Goal: Task Accomplishment & Management: Manage account settings

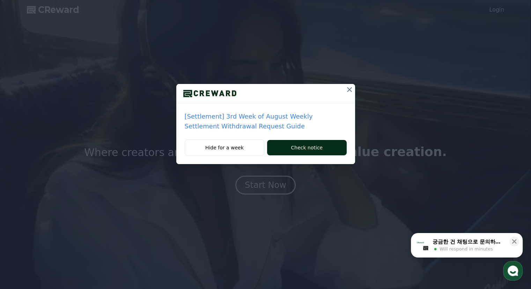
click at [296, 147] on button "Check notice" at bounding box center [306, 147] width 79 height 15
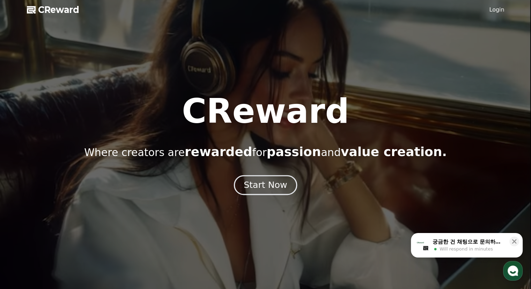
click at [273, 187] on div "Start Now" at bounding box center [265, 185] width 43 height 12
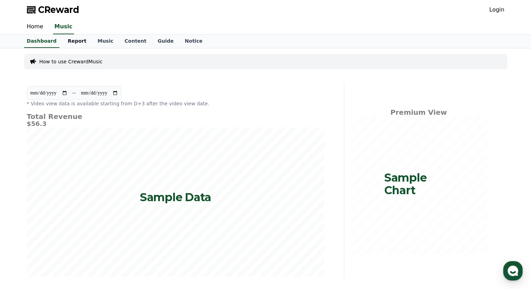
click at [68, 42] on link "Report" at bounding box center [77, 41] width 30 height 13
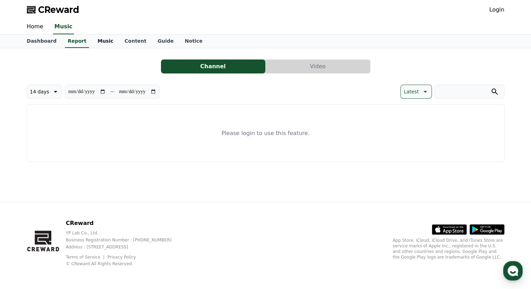
click at [92, 39] on link "Music" at bounding box center [105, 41] width 27 height 13
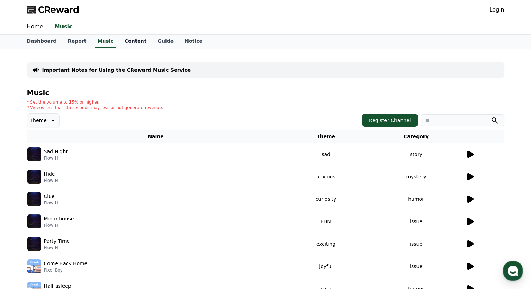
click at [120, 39] on link "Content" at bounding box center [135, 41] width 33 height 13
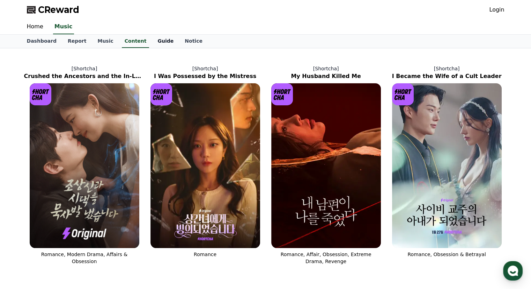
click at [155, 44] on link "Guide" at bounding box center [165, 41] width 27 height 13
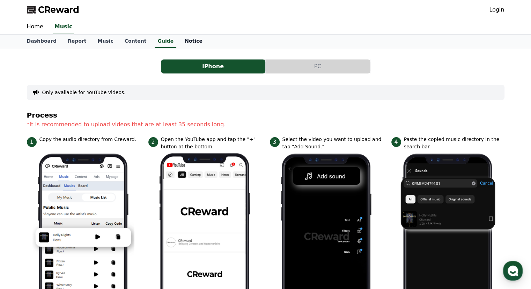
click at [179, 41] on link "Notice" at bounding box center [193, 41] width 29 height 13
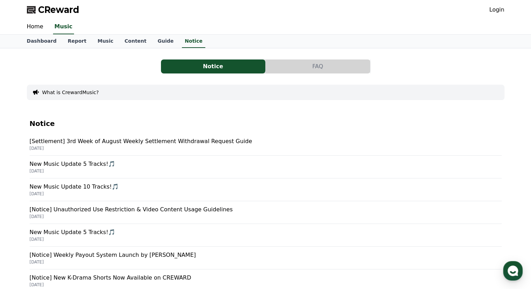
drag, startPoint x: 145, startPoint y: 139, endPoint x: 78, endPoint y: 143, distance: 67.9
click at [78, 143] on p "[Settlement] 3rd Week of August Weekly Settlement Withdrawal Request Guide" at bounding box center [266, 141] width 472 height 8
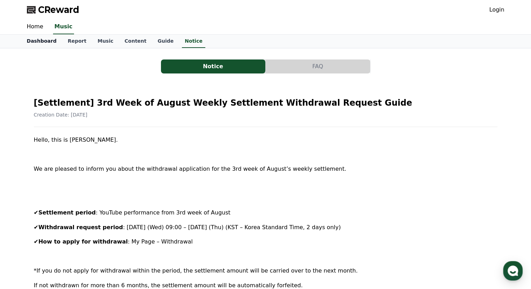
click at [41, 39] on link "Dashboard" at bounding box center [41, 41] width 41 height 13
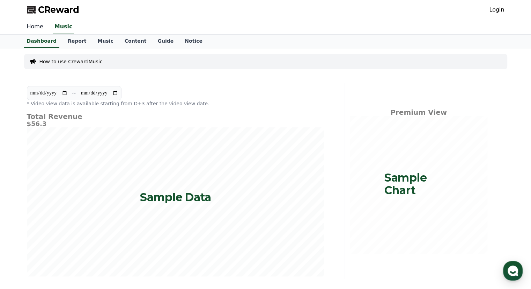
click at [34, 26] on link "Home" at bounding box center [35, 27] width 28 height 15
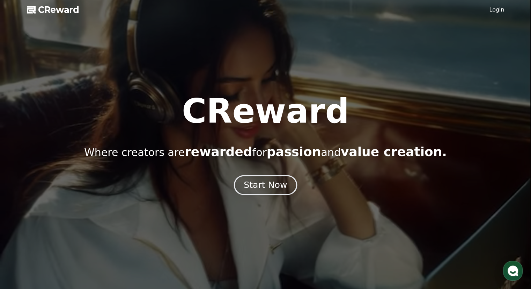
click at [248, 187] on div "Start Now" at bounding box center [265, 185] width 43 height 12
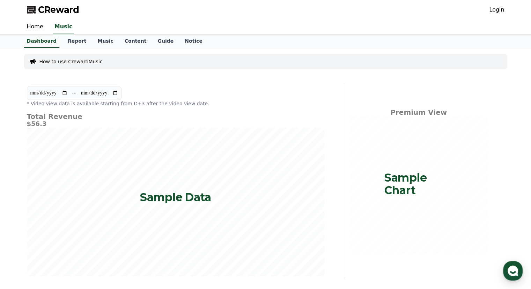
click at [42, 94] on input "**********" at bounding box center [49, 93] width 38 height 8
click at [68, 91] on input "**********" at bounding box center [49, 93] width 38 height 8
type input "**********"
click at [73, 44] on link "Report" at bounding box center [77, 41] width 30 height 13
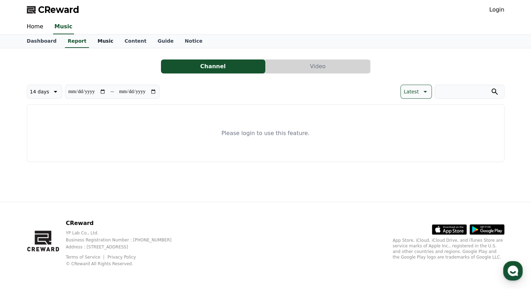
click at [94, 42] on link "Music" at bounding box center [105, 41] width 27 height 13
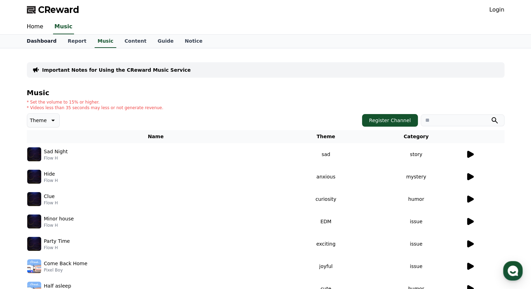
click at [42, 41] on link "Dashboard" at bounding box center [41, 41] width 41 height 13
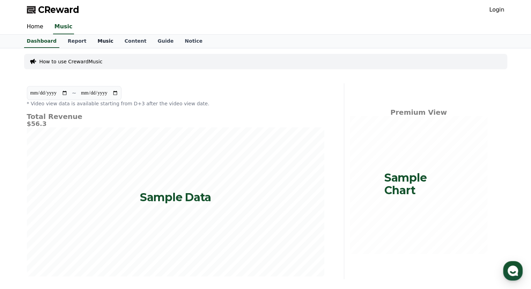
click at [97, 42] on link "Music" at bounding box center [105, 41] width 27 height 13
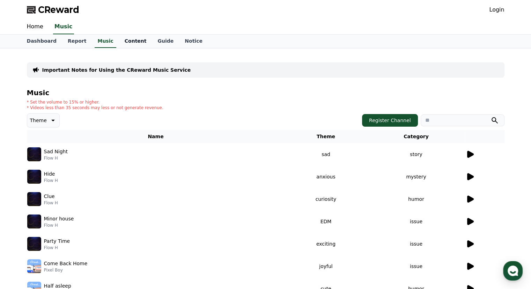
click at [126, 39] on link "Content" at bounding box center [135, 41] width 33 height 13
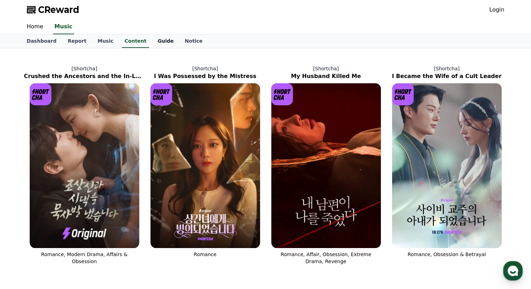
click at [152, 42] on link "Guide" at bounding box center [165, 41] width 27 height 13
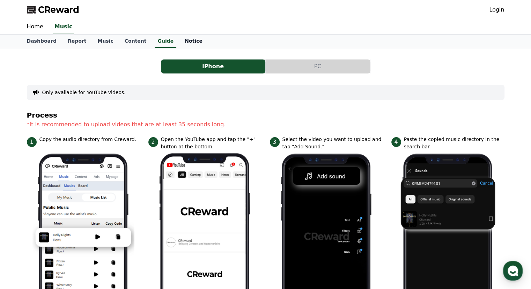
click at [181, 42] on link "Notice" at bounding box center [193, 41] width 29 height 13
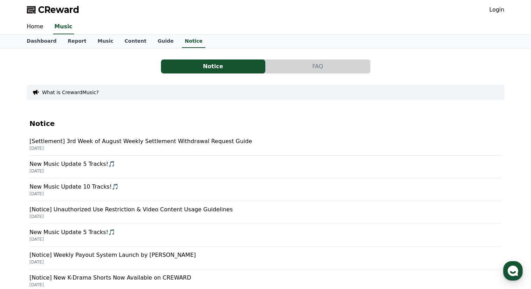
click at [504, 7] on link "Login" at bounding box center [496, 10] width 15 height 8
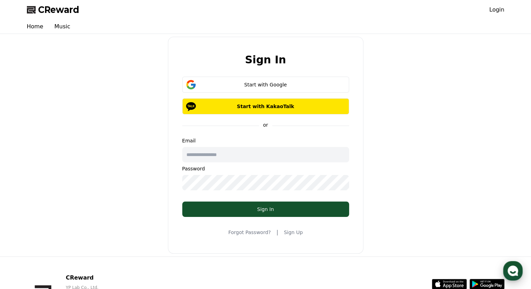
click at [514, 266] on use "button" at bounding box center [513, 270] width 10 height 10
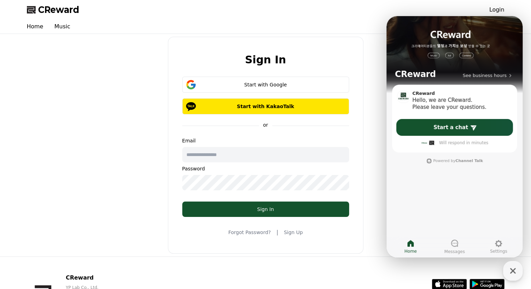
click at [73, 63] on div "Sign In Start with Google Start with KakaoTalk or Email Password Sign In Forgot…" at bounding box center [266, 145] width 484 height 217
click at [30, 27] on link "Home" at bounding box center [35, 27] width 28 height 14
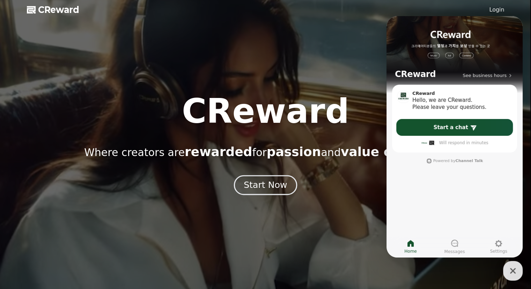
click at [261, 188] on div "Start Now" at bounding box center [265, 185] width 43 height 12
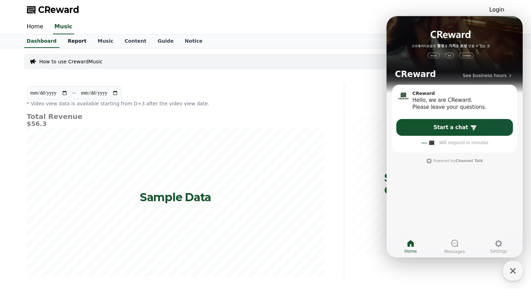
click at [71, 43] on link "Report" at bounding box center [77, 41] width 30 height 13
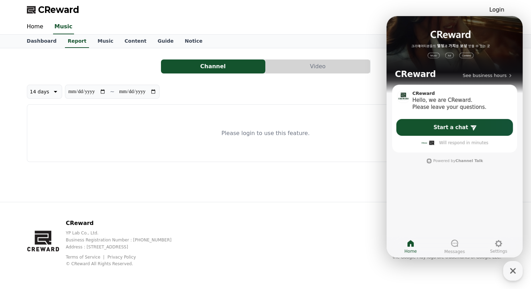
click at [253, 132] on p "Please login to use this feature." at bounding box center [266, 133] width 88 height 8
click at [512, 276] on div "button" at bounding box center [513, 271] width 20 height 20
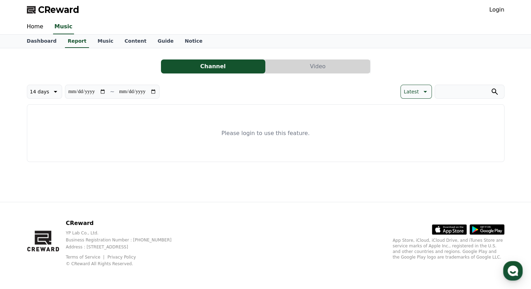
click at [495, 17] on div "CReward Login" at bounding box center [265, 10] width 489 height 20
click at [494, 13] on link "Login" at bounding box center [496, 10] width 15 height 8
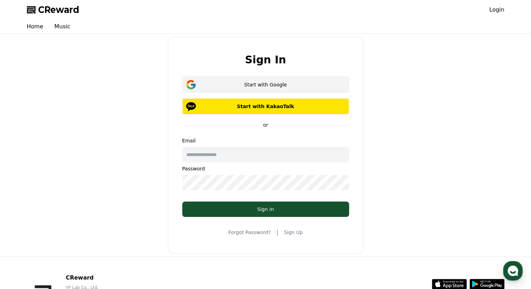
click at [314, 86] on div "Start with Google" at bounding box center [266, 84] width 147 height 7
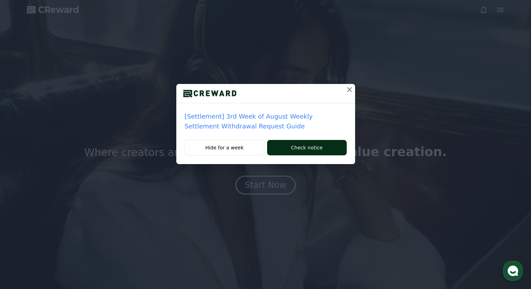
click at [287, 147] on button "Check notice" at bounding box center [306, 147] width 79 height 15
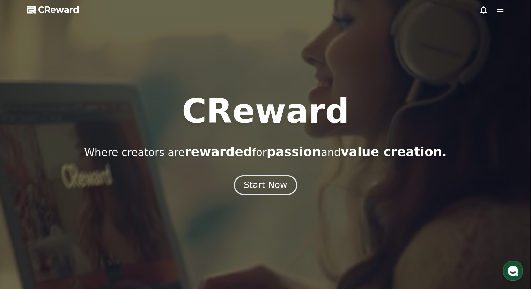
click at [270, 182] on div "Start Now" at bounding box center [265, 185] width 43 height 12
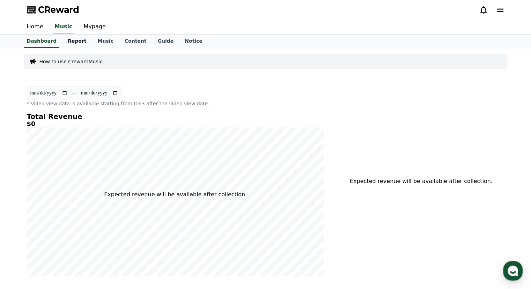
click at [71, 42] on link "Report" at bounding box center [77, 41] width 30 height 13
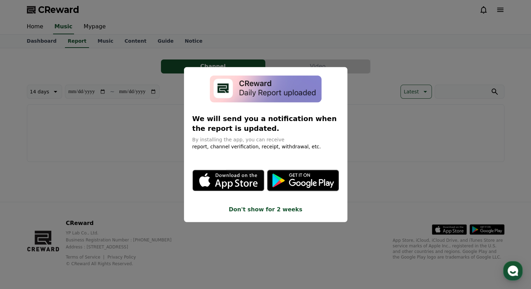
click at [95, 42] on button "close modal" at bounding box center [265, 144] width 531 height 289
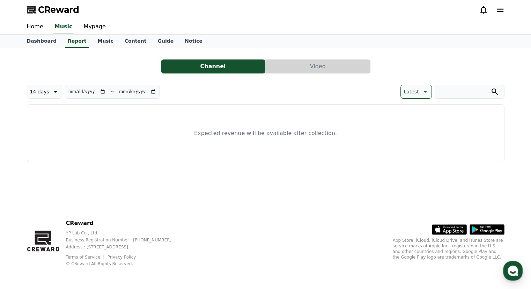
click at [95, 42] on link "Music" at bounding box center [105, 41] width 27 height 13
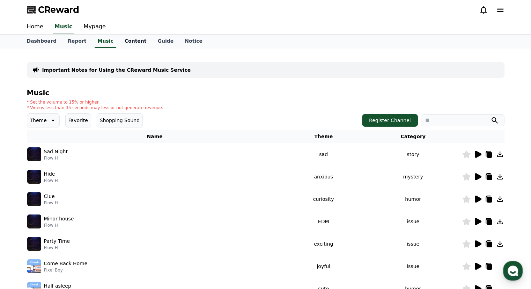
click at [126, 39] on link "Content" at bounding box center [135, 41] width 33 height 13
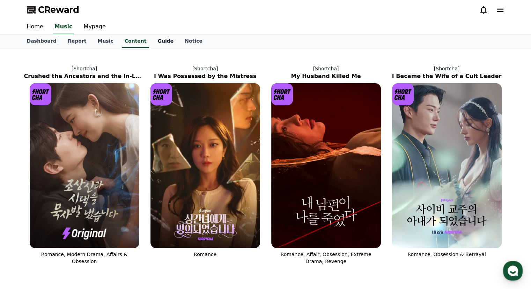
click at [154, 42] on link "Guide" at bounding box center [165, 41] width 27 height 13
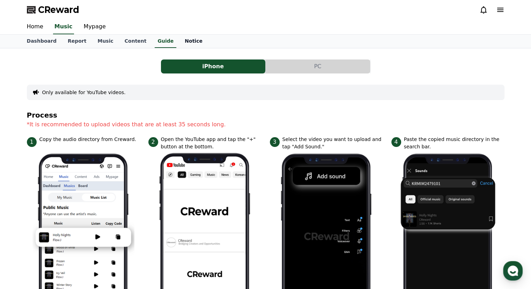
click at [179, 43] on link "Notice" at bounding box center [193, 41] width 29 height 13
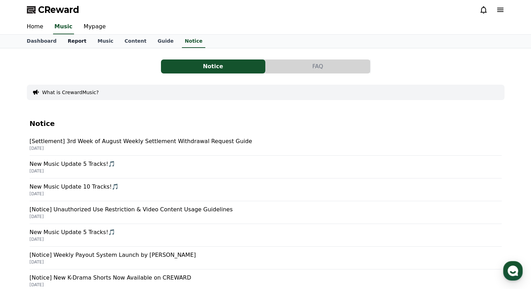
click at [72, 41] on link "Report" at bounding box center [77, 41] width 30 height 13
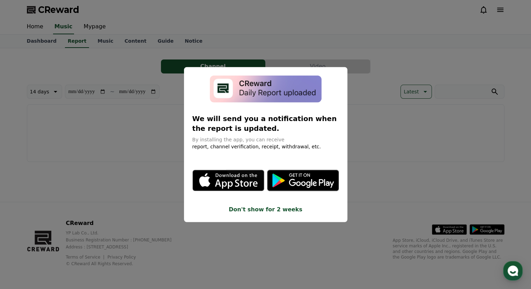
click at [42, 43] on button "close modal" at bounding box center [265, 144] width 531 height 289
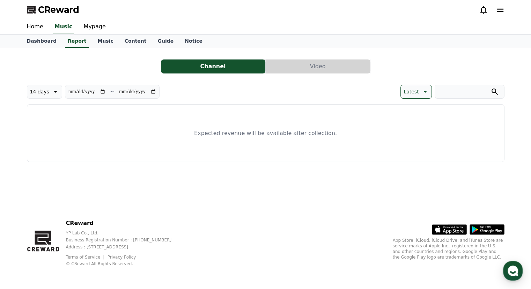
click at [42, 43] on link "Dashboard" at bounding box center [41, 41] width 41 height 13
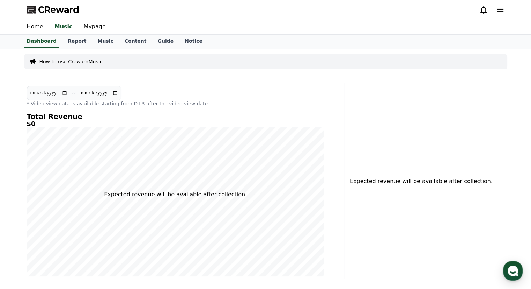
click at [503, 11] on icon at bounding box center [501, 10] width 6 height 4
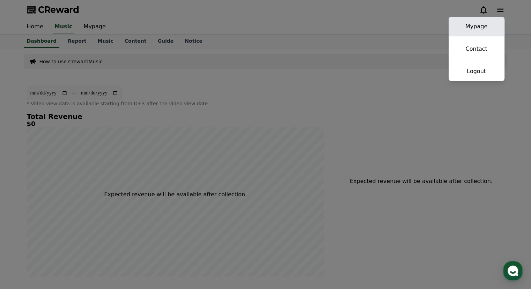
click at [478, 27] on link "Mypage" at bounding box center [477, 27] width 56 height 20
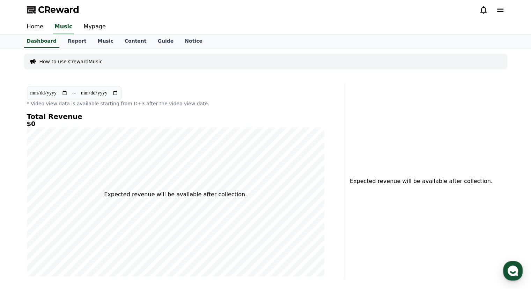
select select "**********"
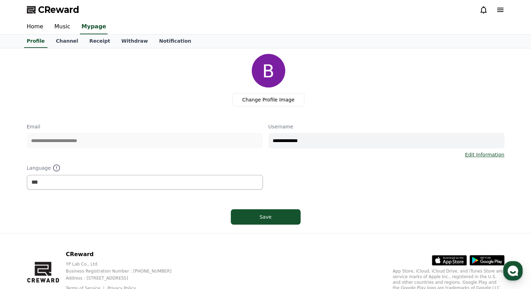
click at [499, 10] on icon at bounding box center [501, 10] width 6 height 4
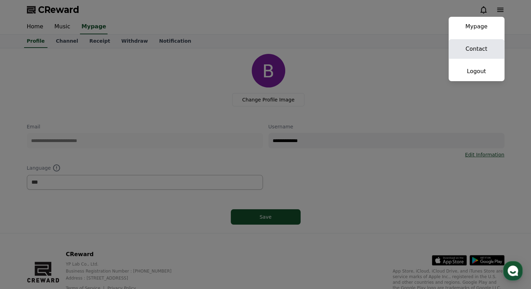
click at [468, 51] on link "Contact" at bounding box center [477, 49] width 56 height 20
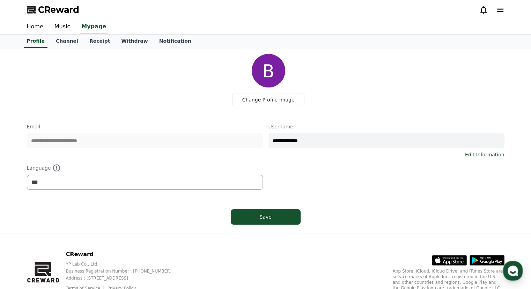
click at [33, 27] on link "Home" at bounding box center [35, 27] width 28 height 15
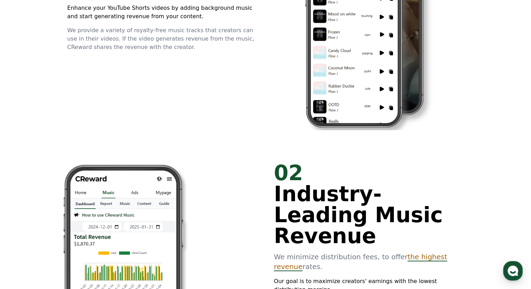
scroll to position [401, 0]
